Goal: Task Accomplishment & Management: Use online tool/utility

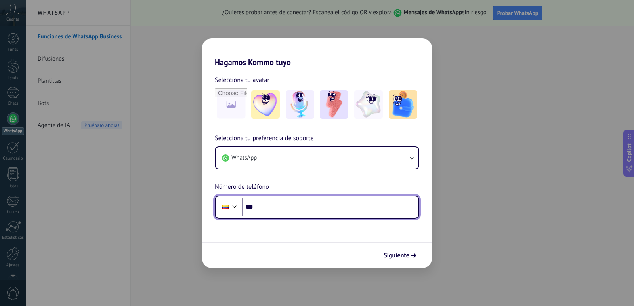
click at [277, 208] on input "***" at bounding box center [330, 207] width 177 height 18
type input "**********"
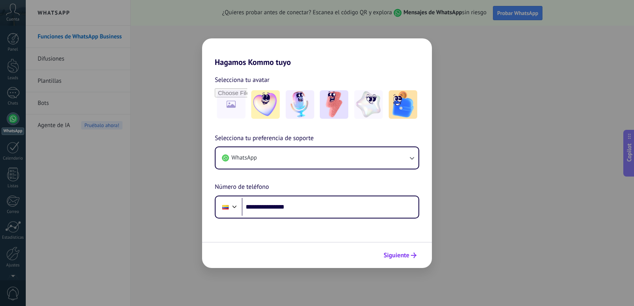
click at [401, 258] on span "Siguiente" at bounding box center [397, 256] width 26 height 6
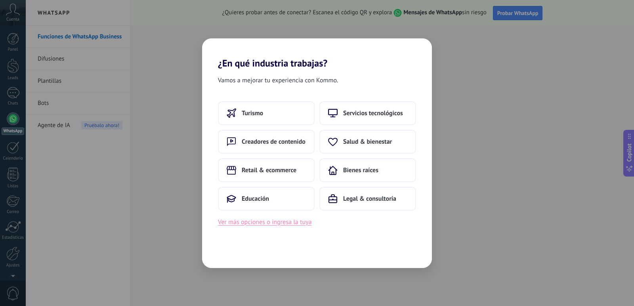
click at [260, 223] on button "Ver más opciones o ingresa la tuya" at bounding box center [265, 222] width 94 height 10
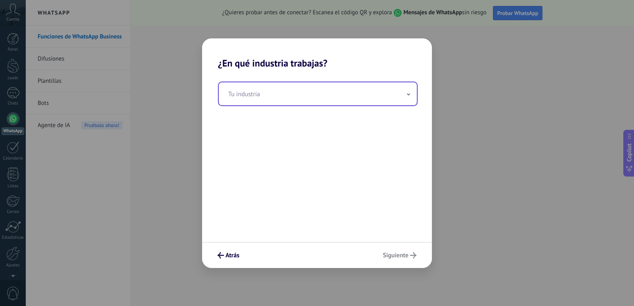
click at [408, 94] on icon at bounding box center [408, 95] width 3 height 2
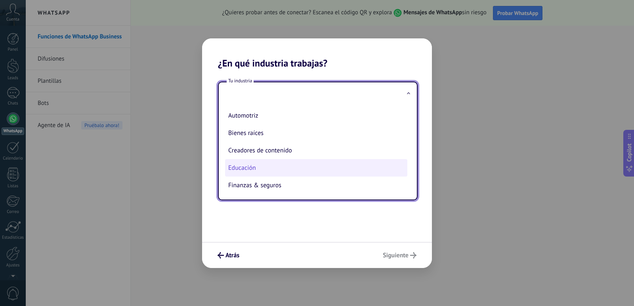
click at [248, 167] on li "Educación" at bounding box center [316, 167] width 182 height 17
type input "*********"
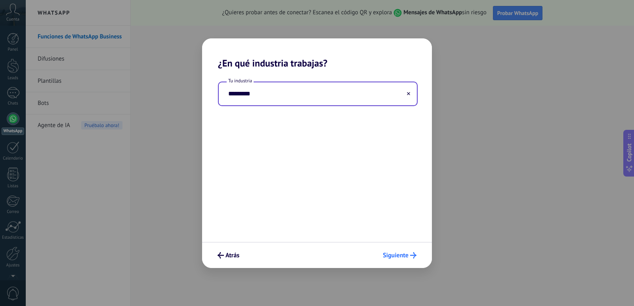
click at [409, 262] on button "Siguiente" at bounding box center [399, 255] width 41 height 13
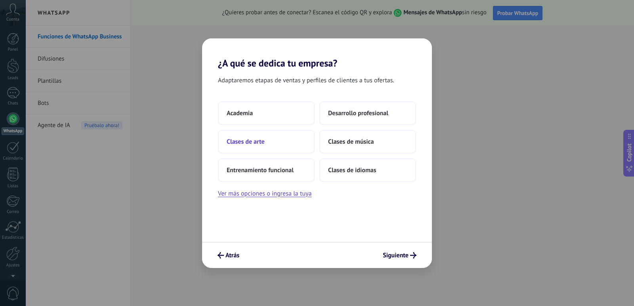
click at [246, 143] on span "Clases de arte" at bounding box center [246, 142] width 38 height 8
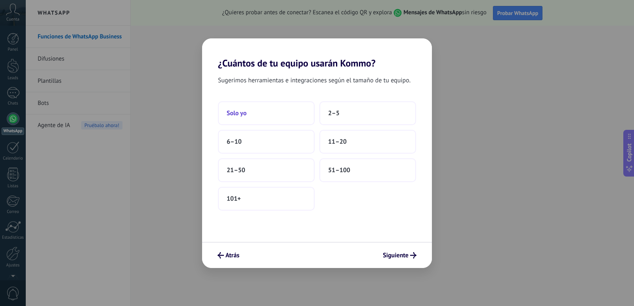
click at [244, 116] on span "Solo yo" at bounding box center [237, 113] width 20 height 8
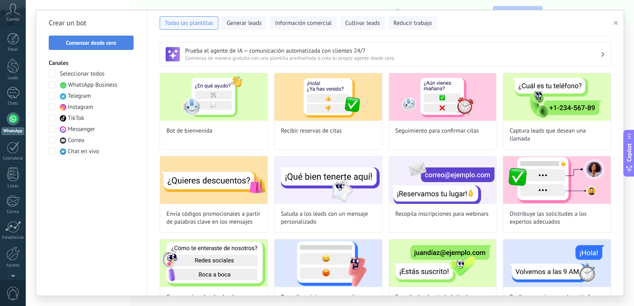
click at [111, 44] on span "Comenzar desde cero" at bounding box center [91, 43] width 50 height 6
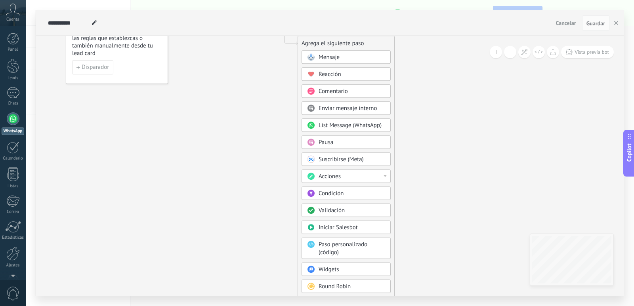
click at [345, 55] on div "Mensaje" at bounding box center [352, 57] width 67 height 8
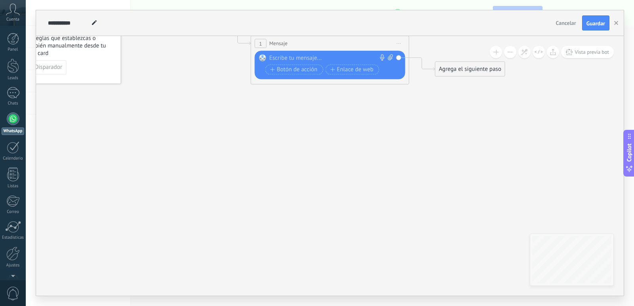
click at [288, 55] on div at bounding box center [328, 58] width 118 height 8
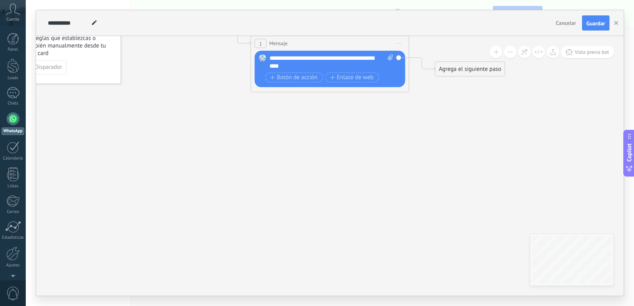
click at [337, 59] on div "**********" at bounding box center [331, 62] width 124 height 16
click at [297, 78] on span "Botón de acción" at bounding box center [294, 77] width 48 height 6
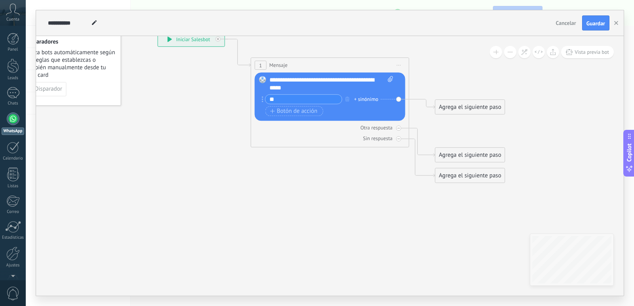
type input "*"
click at [280, 111] on span "Botón de acción" at bounding box center [294, 111] width 48 height 6
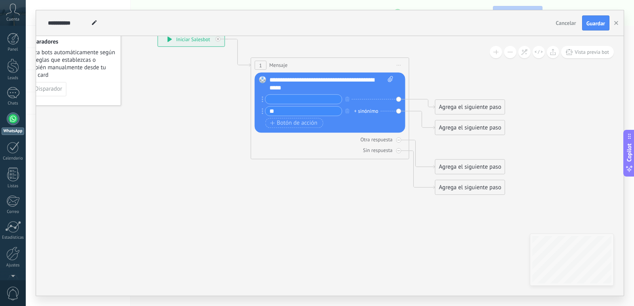
type input "*"
click at [348, 110] on icon "button" at bounding box center [347, 111] width 4 height 5
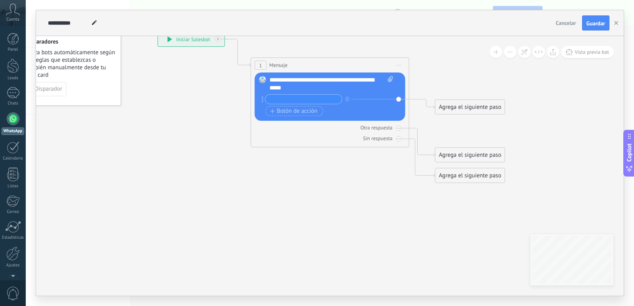
click at [316, 84] on div "**********" at bounding box center [331, 84] width 124 height 16
click at [336, 78] on div "**********" at bounding box center [331, 84] width 124 height 16
click at [397, 129] on div at bounding box center [398, 128] width 5 height 5
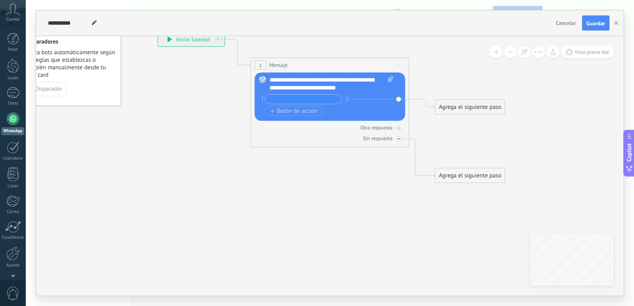
click at [398, 139] on icon at bounding box center [398, 139] width 3 height 1
click at [398, 139] on icon at bounding box center [399, 139] width 4 height 4
click at [398, 130] on icon at bounding box center [399, 128] width 4 height 4
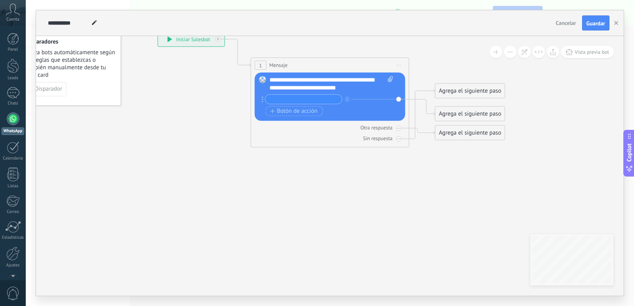
click at [441, 90] on div "Agrega el siguiente paso" at bounding box center [469, 90] width 69 height 13
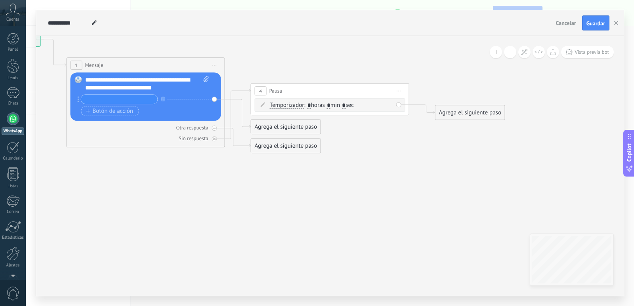
scroll to position [23, 0]
click at [13, 297] on span "0" at bounding box center [12, 294] width 13 height 14
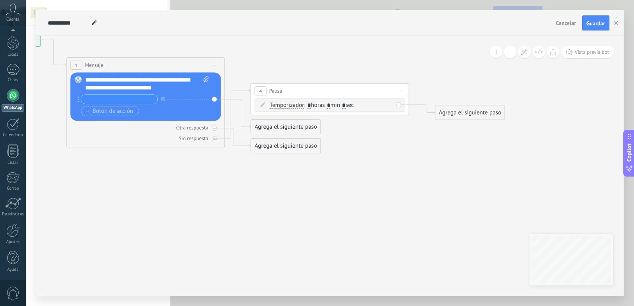
scroll to position [0, 0]
click at [73, 22] on input "**********" at bounding box center [68, 23] width 41 height 6
click at [77, 22] on input "**********" at bounding box center [68, 23] width 41 height 6
type input "**********"
click at [342, 176] on icon at bounding box center [225, 93] width 901 height 518
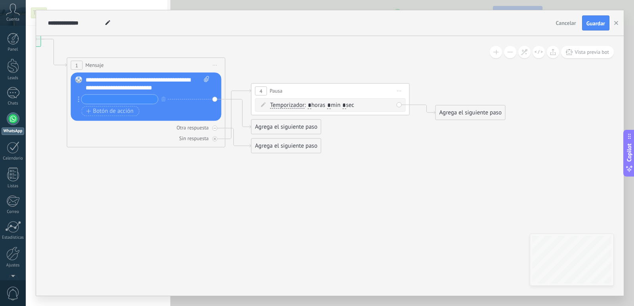
click at [301, 90] on div "4 Pausa ***** Iniciar vista previa aquí Cambiar nombre Duplicar [GEOGRAPHIC_DAT…" at bounding box center [331, 91] width 158 height 15
click at [119, 98] on input "text" at bounding box center [120, 99] width 76 height 9
click at [77, 101] on div "Reemplazar Quitar Convertir a mensaje de voz Arrastre la imagen aquí para adjun…" at bounding box center [146, 97] width 151 height 48
click at [95, 103] on input "text" at bounding box center [120, 99] width 76 height 9
type input "**********"
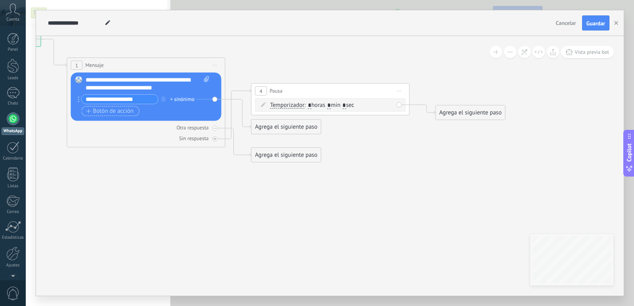
click at [86, 111] on icon "button" at bounding box center [88, 111] width 5 height 4
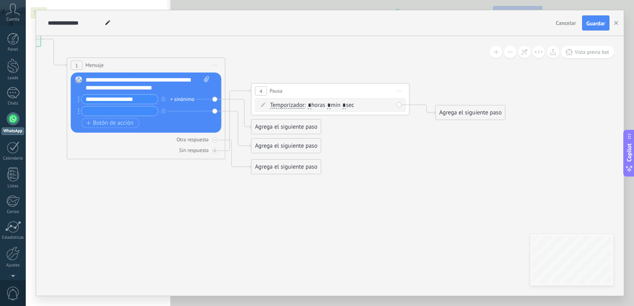
click at [284, 128] on div "Agrega el siguiente paso" at bounding box center [286, 126] width 69 height 13
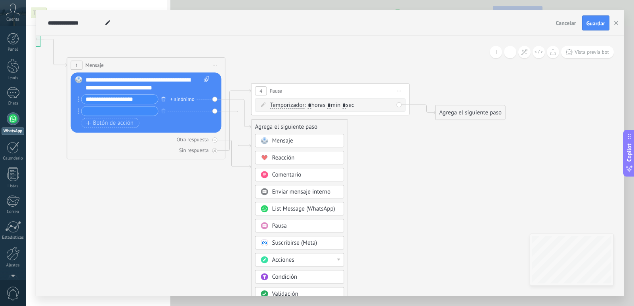
click at [162, 99] on icon "button" at bounding box center [164, 99] width 4 height 5
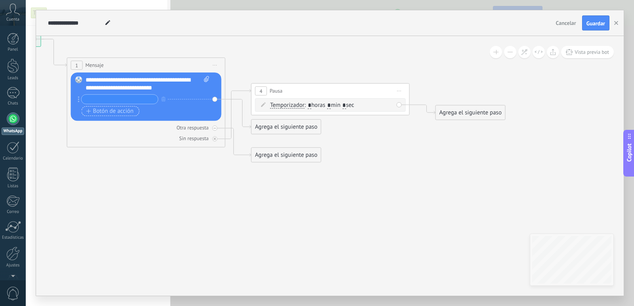
click at [127, 113] on span "Botón de acción" at bounding box center [110, 111] width 48 height 6
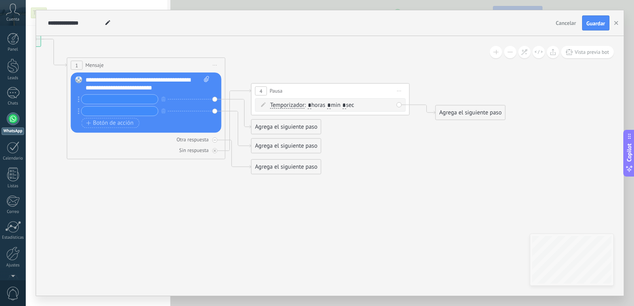
click at [288, 129] on div "Agrega el siguiente paso" at bounding box center [286, 126] width 69 height 13
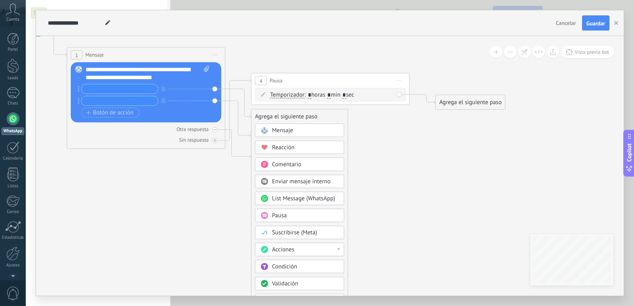
click at [275, 183] on span "Enviar mensaje interno" at bounding box center [301, 182] width 59 height 8
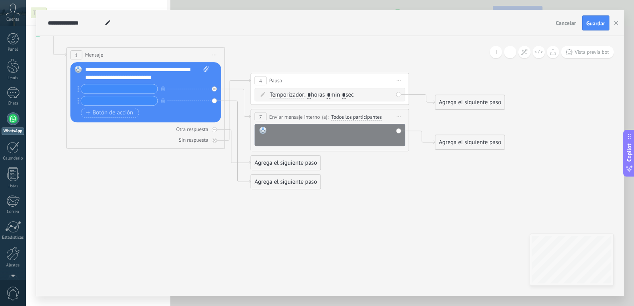
click at [292, 129] on div at bounding box center [335, 135] width 131 height 16
click at [281, 116] on span "Enviar mensaje interno" at bounding box center [294, 117] width 51 height 8
click at [161, 101] on icon "button" at bounding box center [163, 100] width 4 height 5
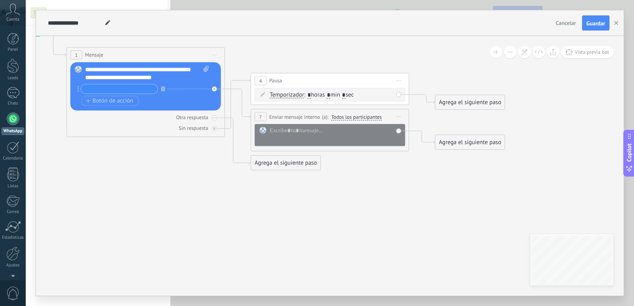
click at [163, 88] on icon "button" at bounding box center [163, 88] width 4 height 5
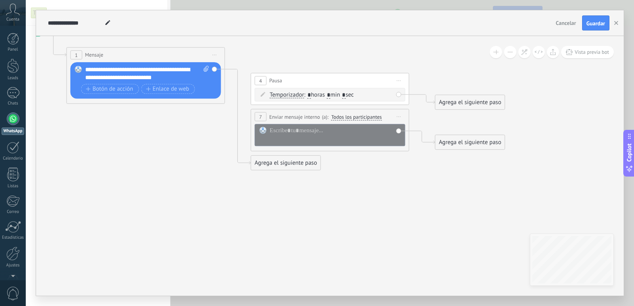
click at [263, 130] on rect at bounding box center [263, 130] width 7 height 7
click at [118, 88] on span "Botón de acción" at bounding box center [110, 89] width 48 height 6
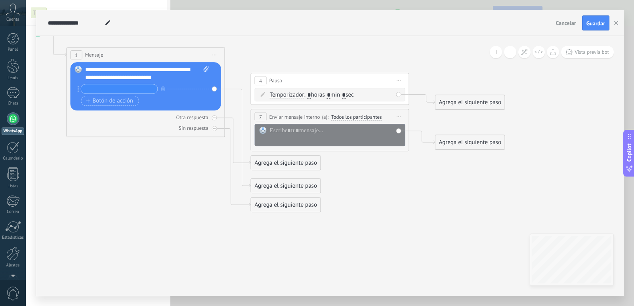
click at [288, 164] on div "Agrega el siguiente paso" at bounding box center [285, 163] width 69 height 13
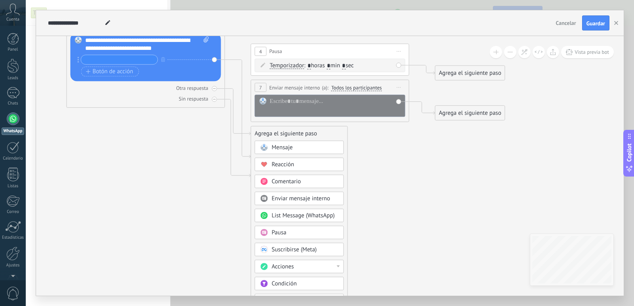
click at [433, 77] on icon at bounding box center [225, 87] width 901 height 587
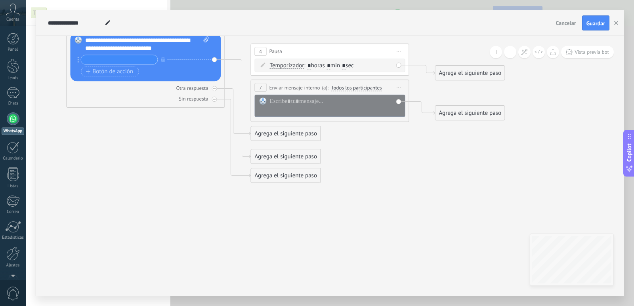
click at [271, 134] on div "Agrega el siguiente paso" at bounding box center [285, 133] width 69 height 13
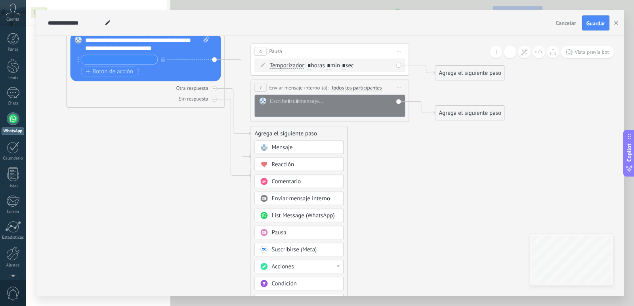
click at [268, 148] on span at bounding box center [263, 147] width 15 height 6
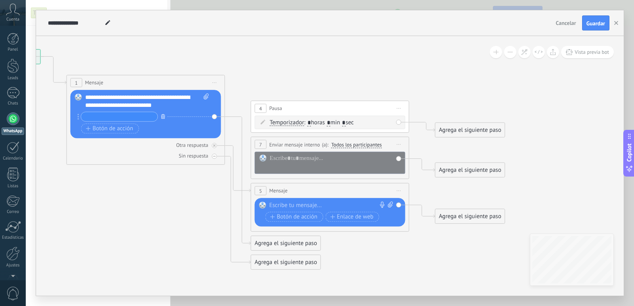
click at [162, 116] on icon "button" at bounding box center [163, 116] width 4 height 5
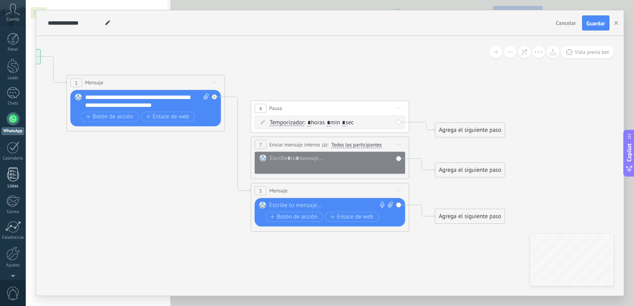
click at [13, 179] on div at bounding box center [13, 175] width 12 height 14
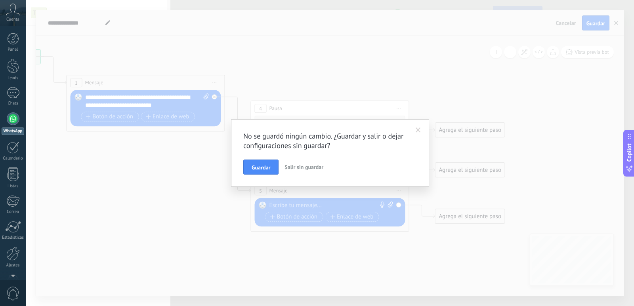
click at [414, 130] on span at bounding box center [418, 130] width 13 height 13
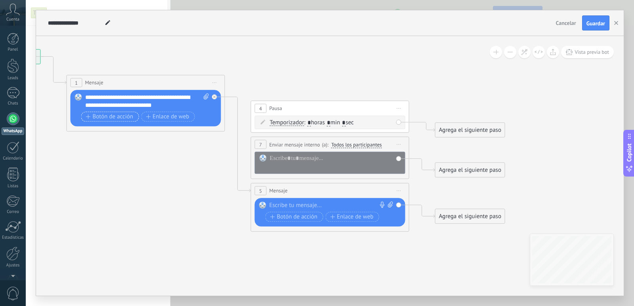
click at [86, 117] on icon "button" at bounding box center [88, 117] width 4 height 4
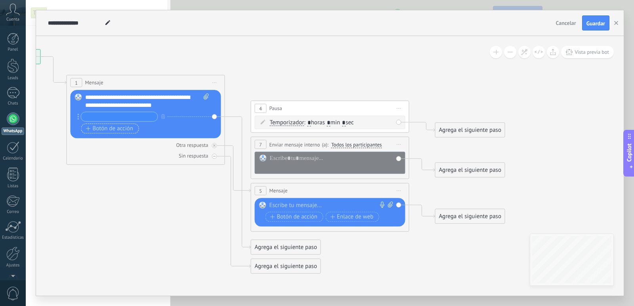
click at [115, 129] on span "Botón de acción" at bounding box center [110, 129] width 48 height 6
